Goal: Information Seeking & Learning: Learn about a topic

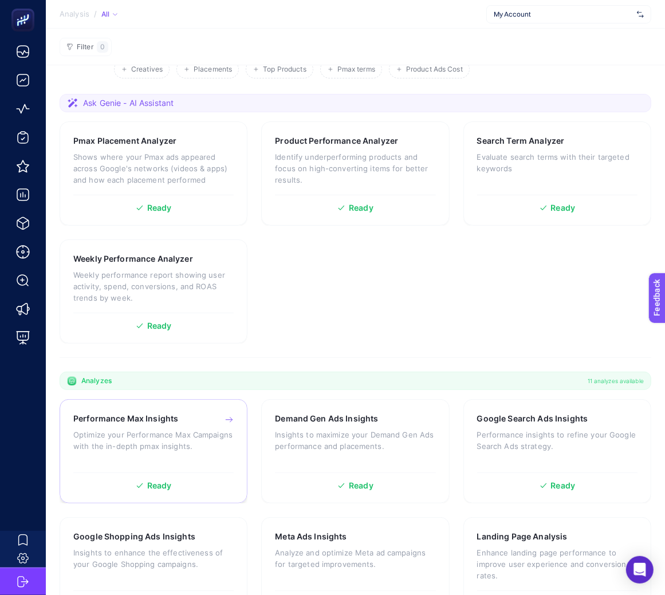
scroll to position [93, 0]
click at [171, 432] on p "Optimize your Performance Max Campaigns with the in-depth pmax insights." at bounding box center [153, 441] width 160 height 23
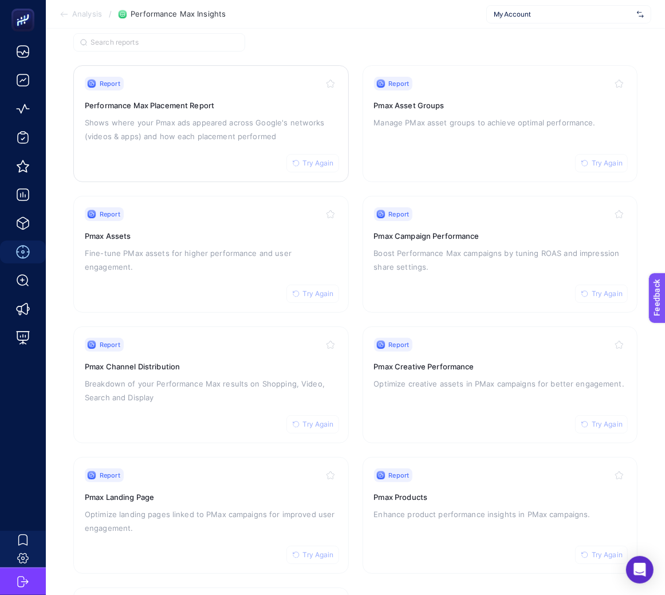
click at [227, 101] on h3 "Performance Max Placement Report" at bounding box center [211, 105] width 253 height 11
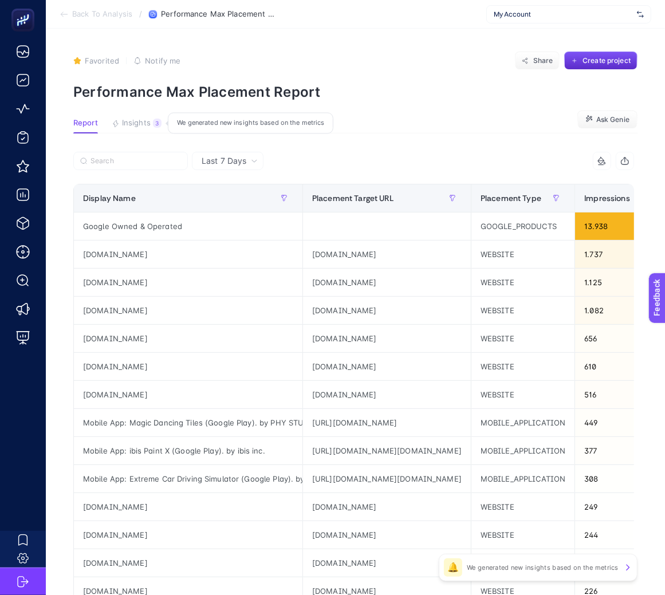
click at [154, 125] on div "3" at bounding box center [157, 123] width 9 height 9
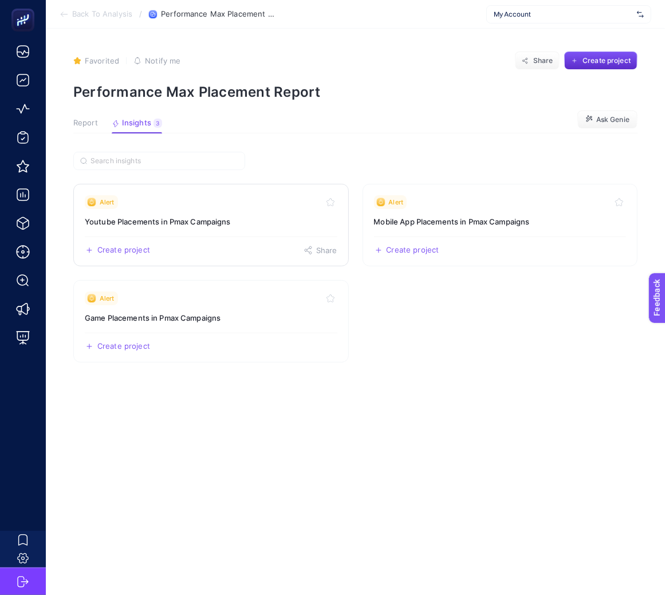
click at [164, 201] on div "Alert" at bounding box center [211, 202] width 253 height 14
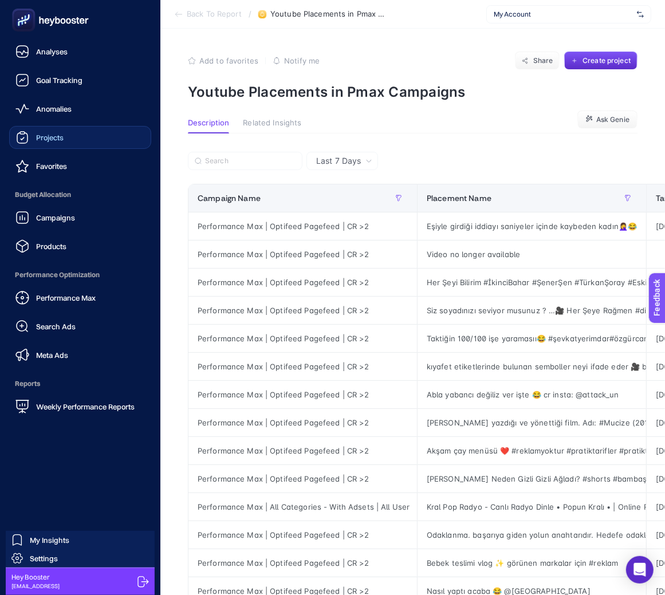
click at [75, 137] on link "Projects" at bounding box center [80, 137] width 142 height 23
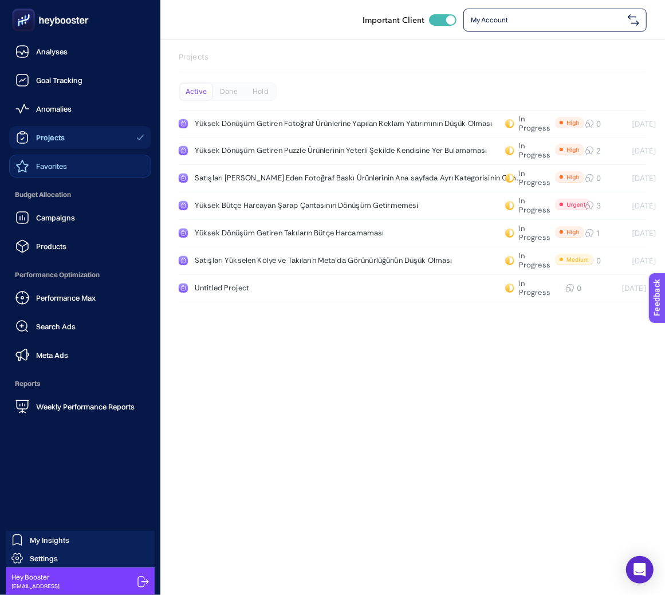
click at [44, 166] on span "Favorites" at bounding box center [51, 166] width 31 height 9
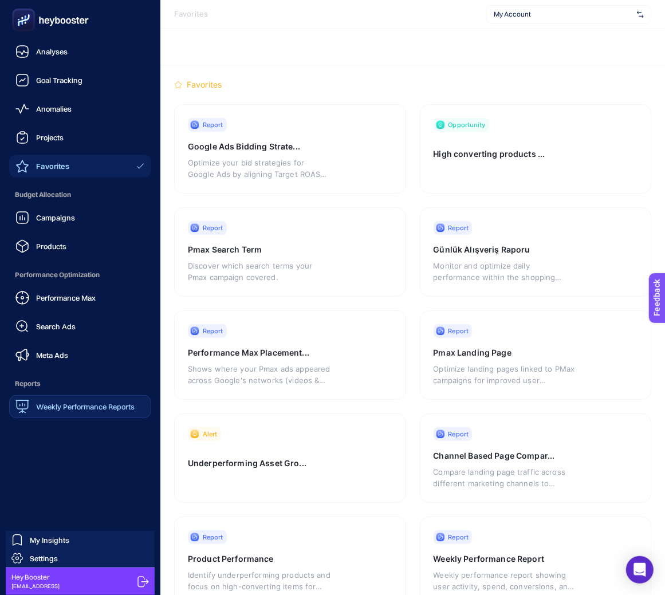
click at [63, 414] on link "Weekly Performance Reports" at bounding box center [80, 406] width 142 height 23
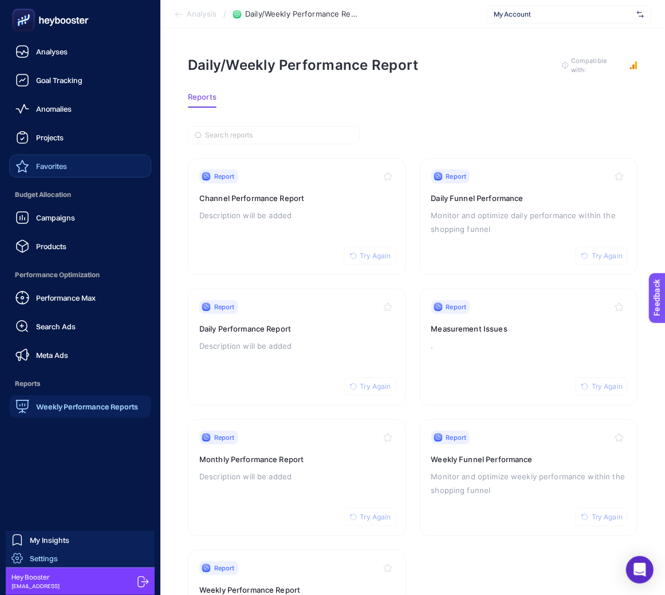
click at [66, 558] on link "Settings" at bounding box center [80, 558] width 149 height 18
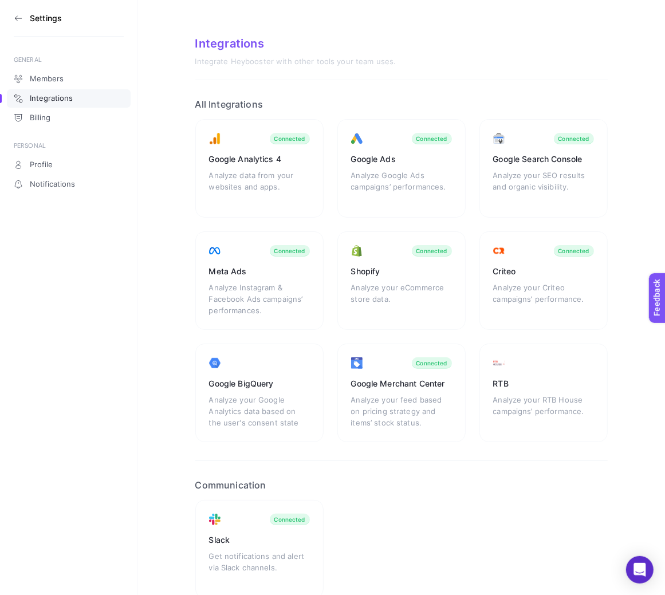
click at [22, 19] on icon at bounding box center [18, 18] width 9 height 9
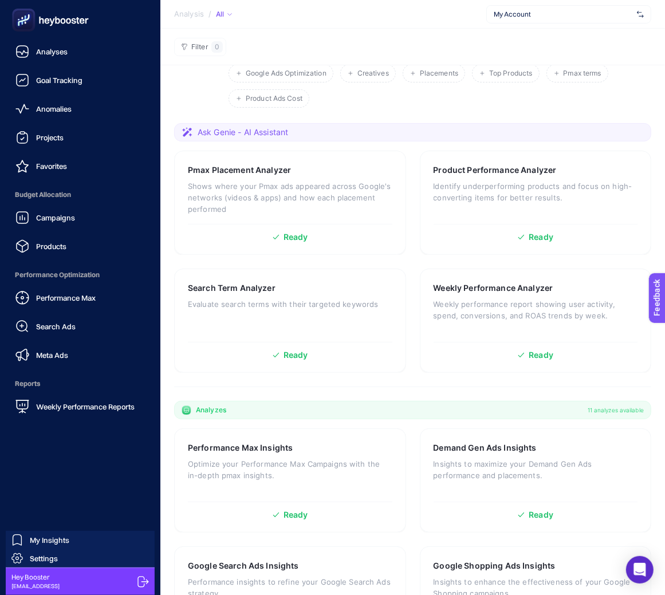
scroll to position [93, 0]
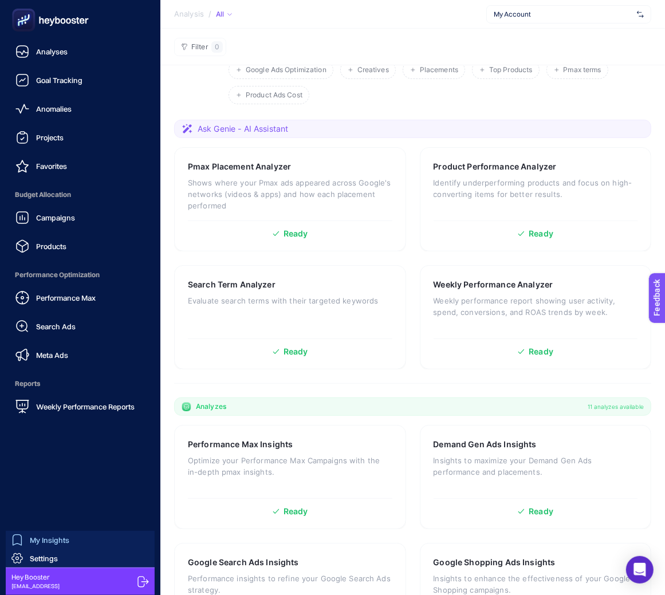
click at [56, 533] on link "My Insights" at bounding box center [80, 540] width 149 height 18
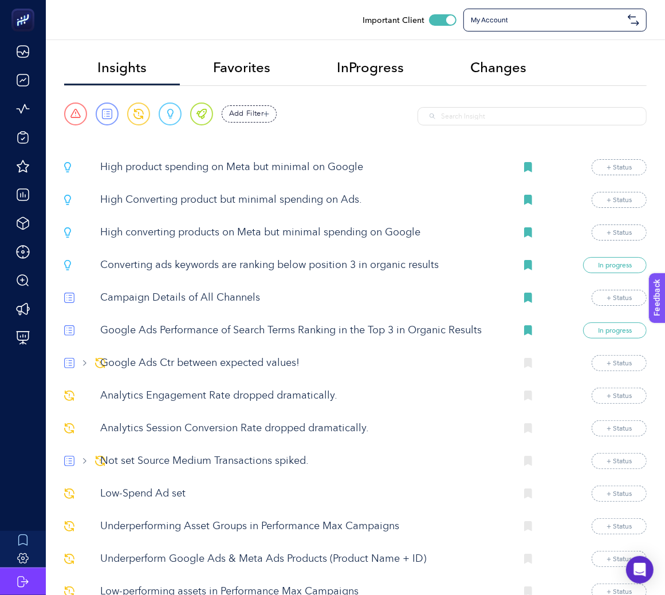
click at [229, 168] on p "High product spending on Meta but minimal on Google" at bounding box center [303, 167] width 407 height 15
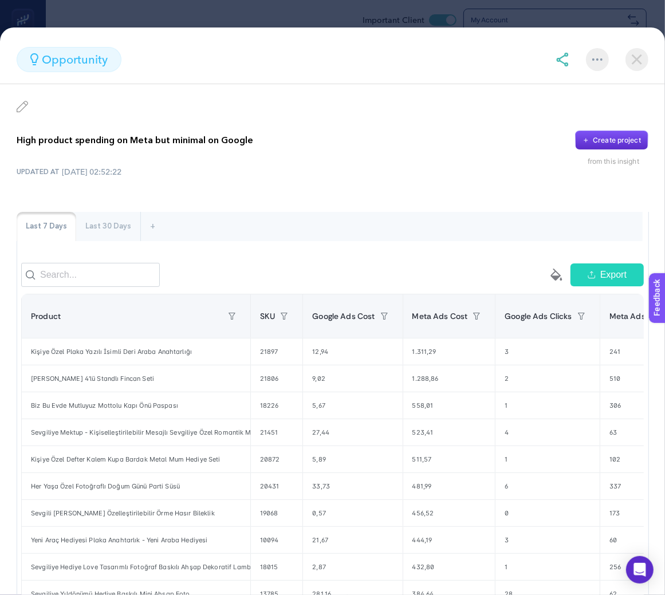
click at [104, 229] on div "Last 30 Days" at bounding box center [108, 227] width 64 height 30
